Goal: Information Seeking & Learning: Learn about a topic

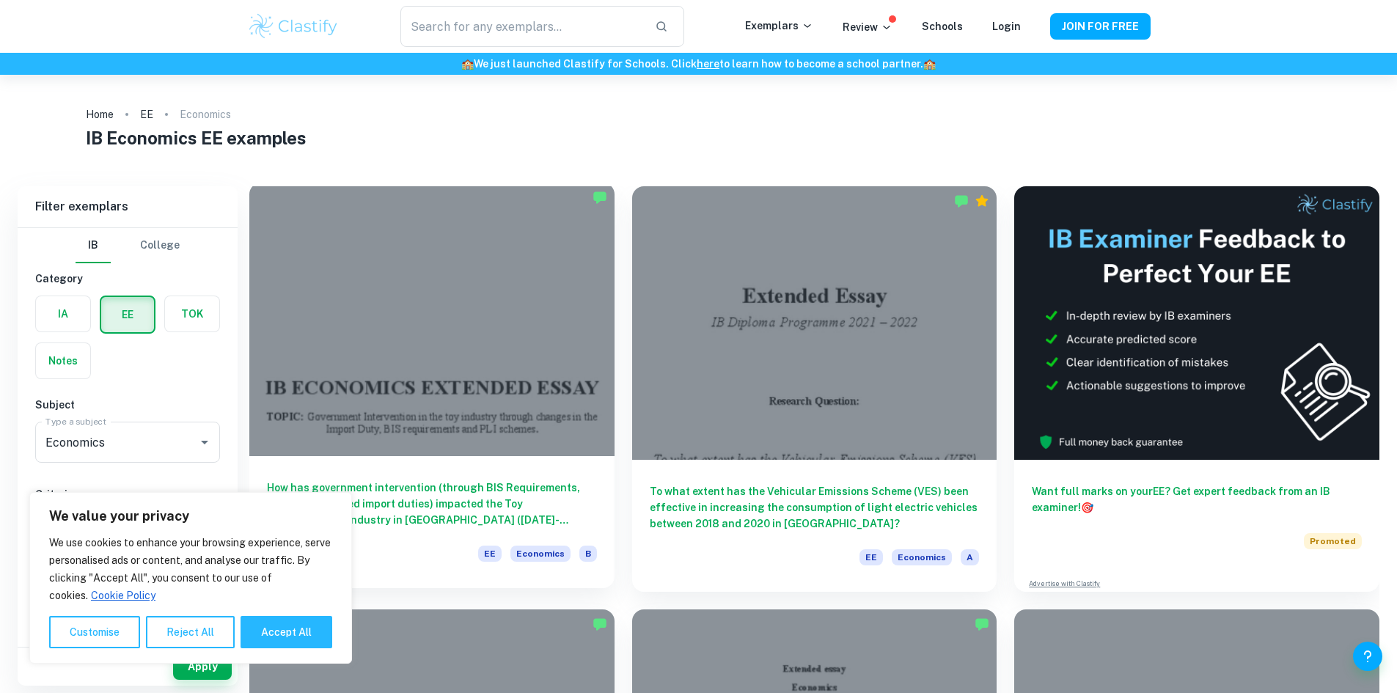
click at [444, 290] on div at bounding box center [431, 320] width 365 height 274
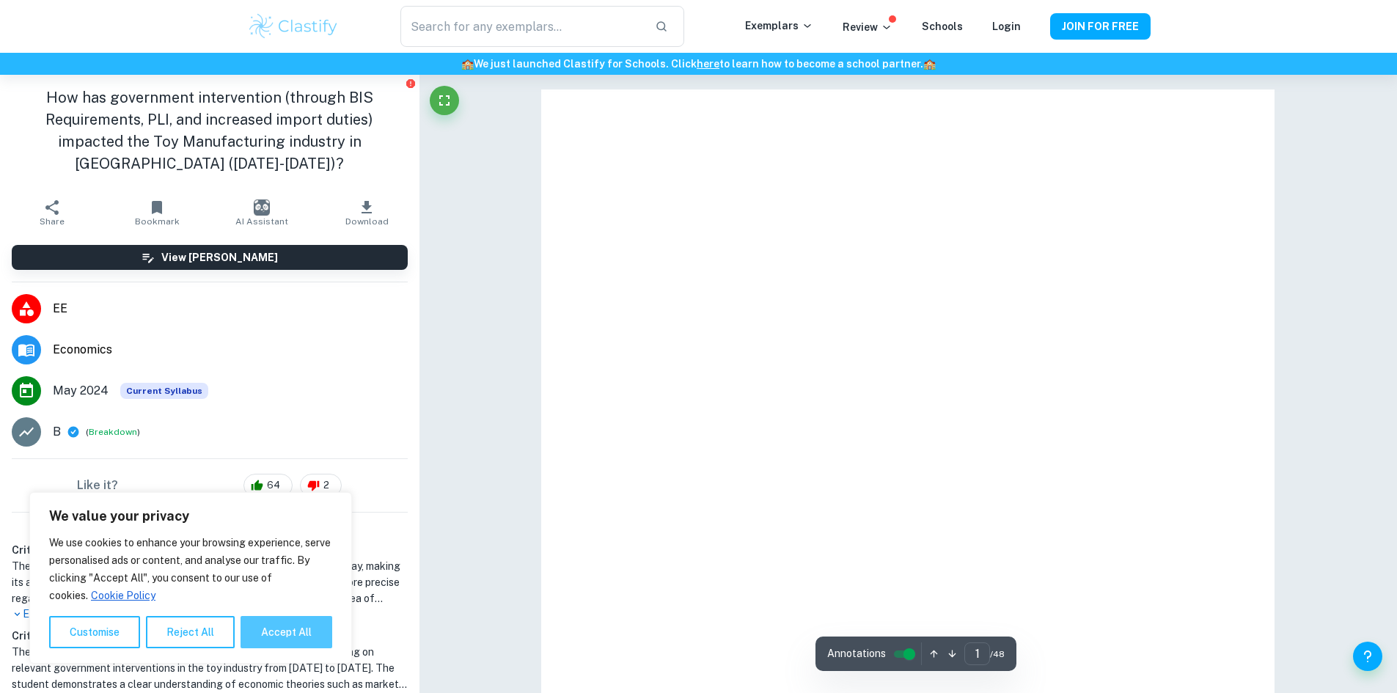
click at [284, 618] on button "Accept All" at bounding box center [287, 632] width 92 height 32
checkbox input "true"
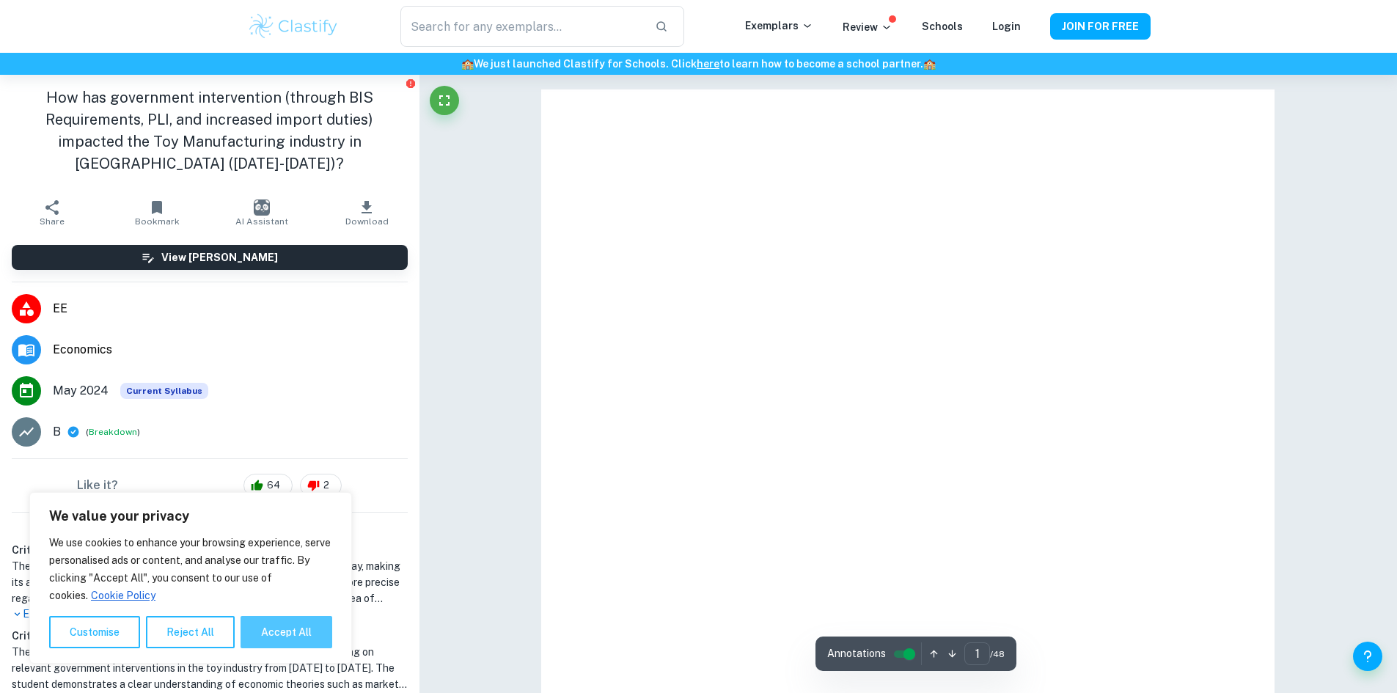
checkbox input "true"
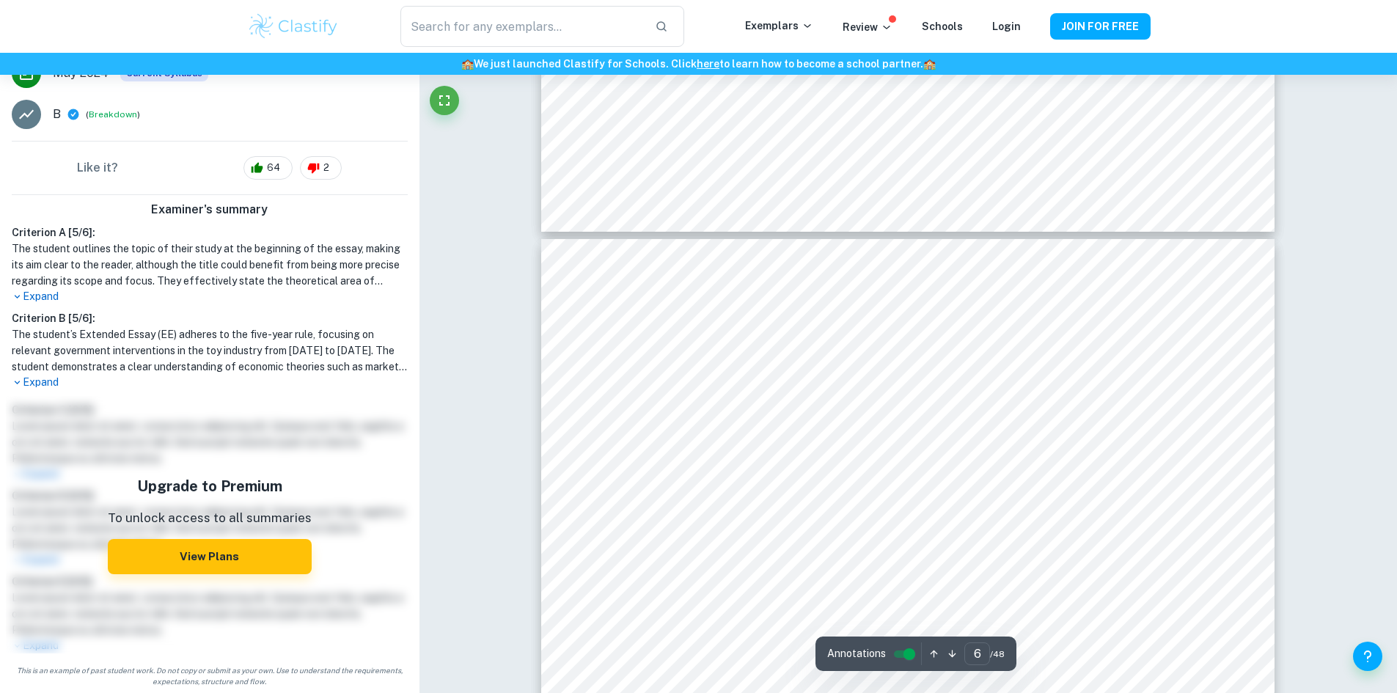
scroll to position [5378, 0]
type input "7"
